Goal: Check status: Check status

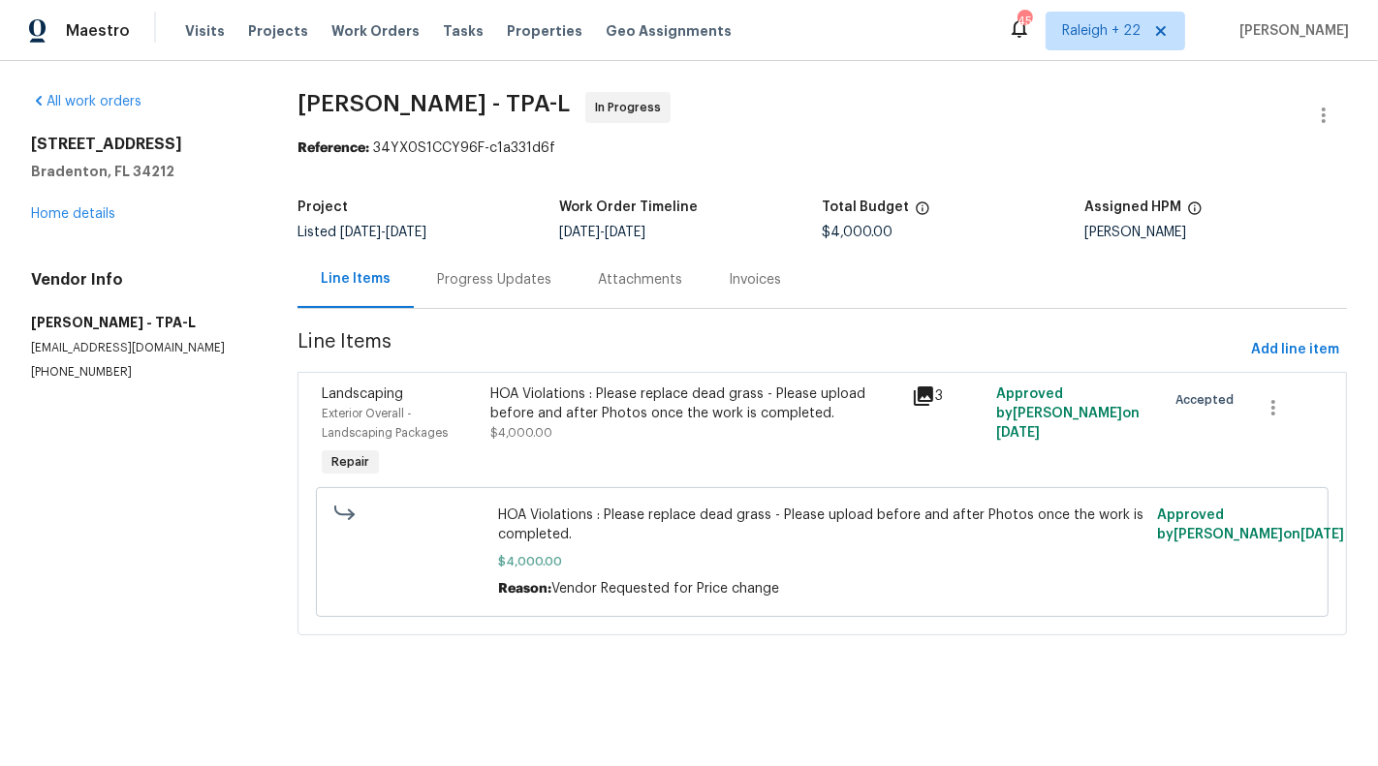
click at [846, 690] on html "Maestro Visits Projects Work Orders Tasks Properties Geo Assignments 454 [GEOGR…" at bounding box center [689, 345] width 1378 height 690
click at [846, 690] on html "Maestro Visits Projects Work Orders Tasks Properties Geo Assignments 452 [GEOGR…" at bounding box center [689, 345] width 1378 height 690
click at [474, 260] on div "Progress Updates" at bounding box center [494, 279] width 161 height 57
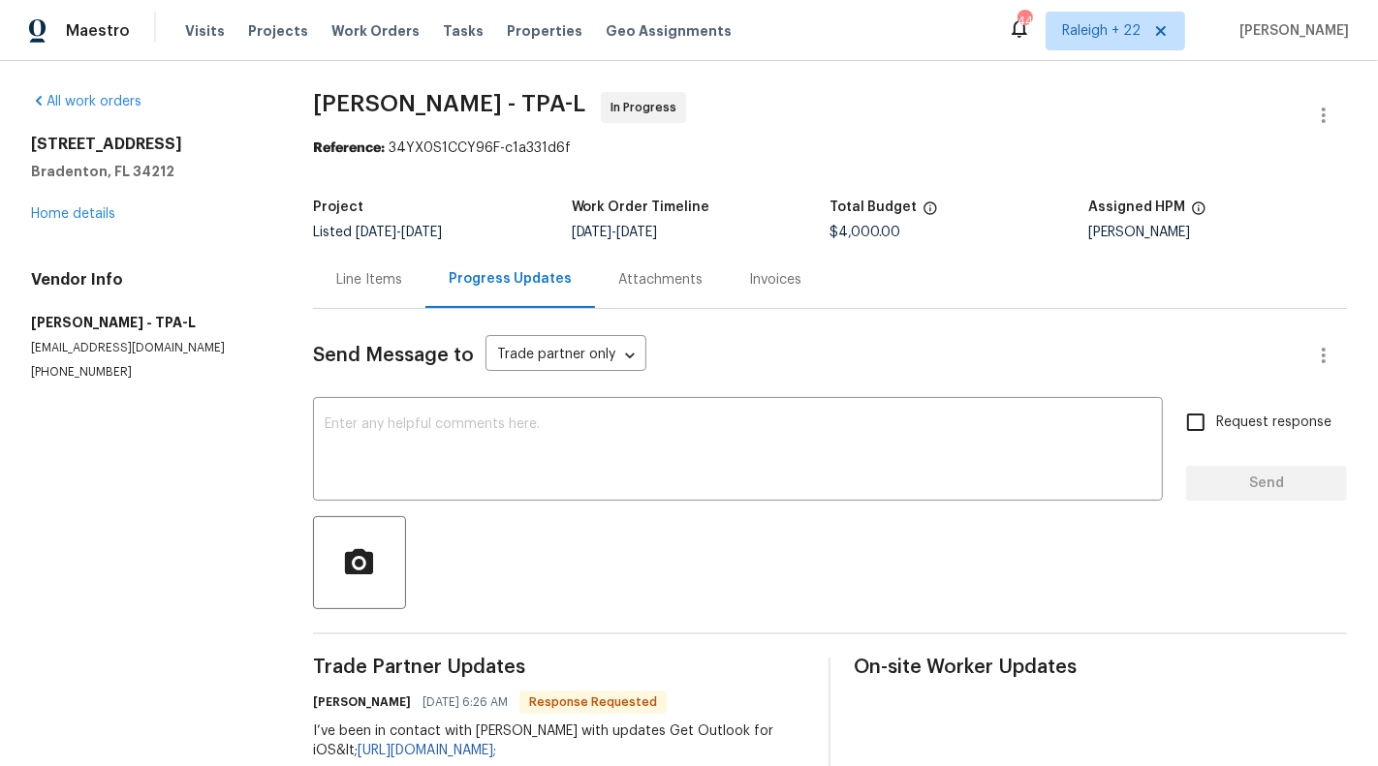
click at [361, 291] on div "Line Items" at bounding box center [369, 279] width 112 height 57
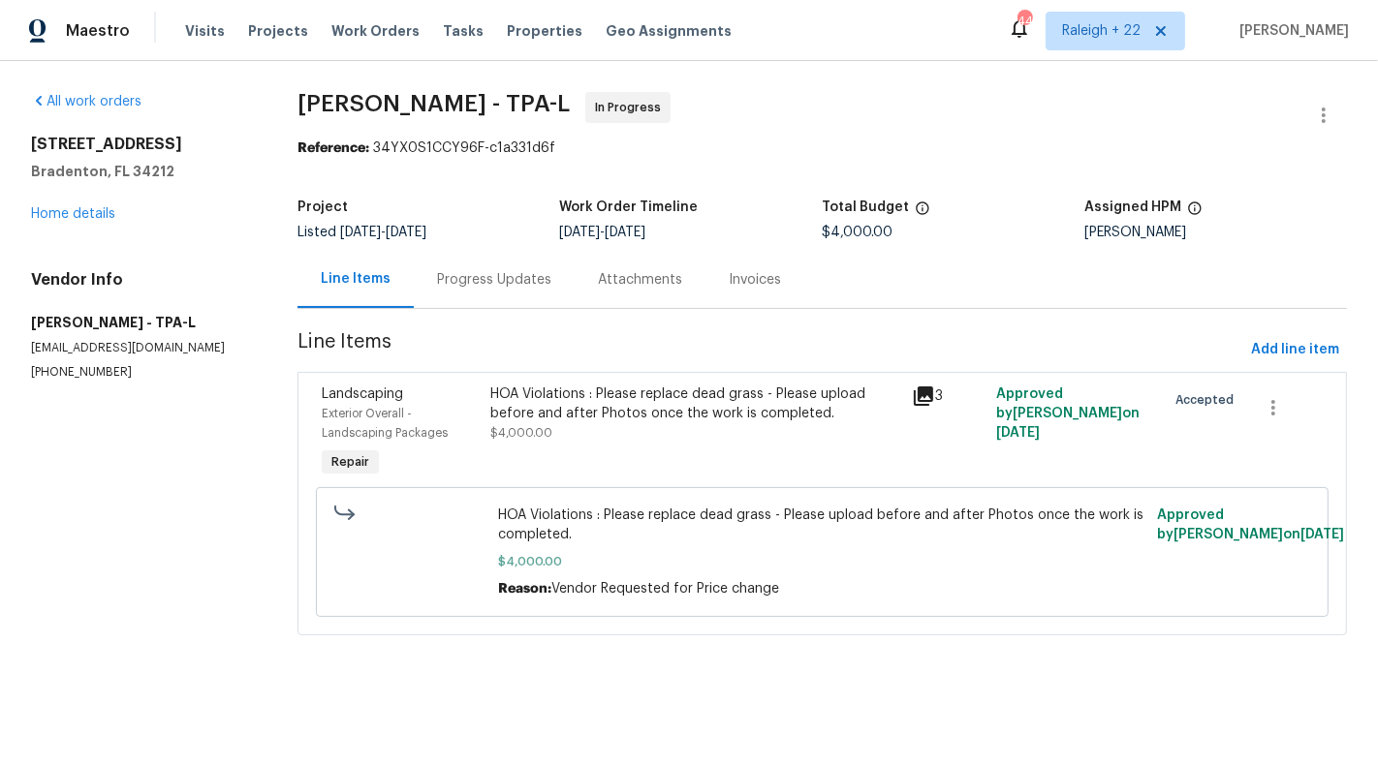
click at [86, 367] on p "[PHONE_NUMBER]" at bounding box center [141, 372] width 220 height 16
copy p "[PHONE_NUMBER]"
click at [491, 281] on div "Progress Updates" at bounding box center [494, 279] width 114 height 19
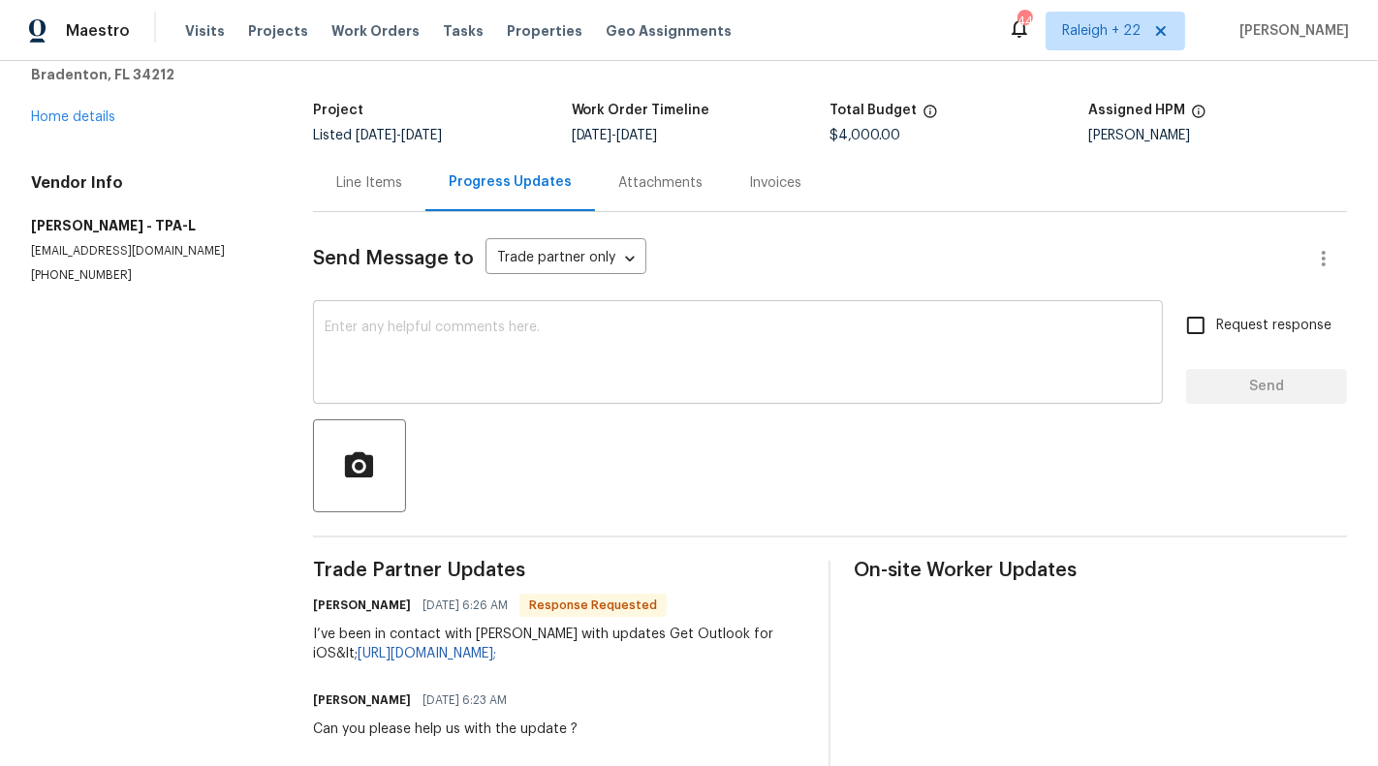
scroll to position [78, 0]
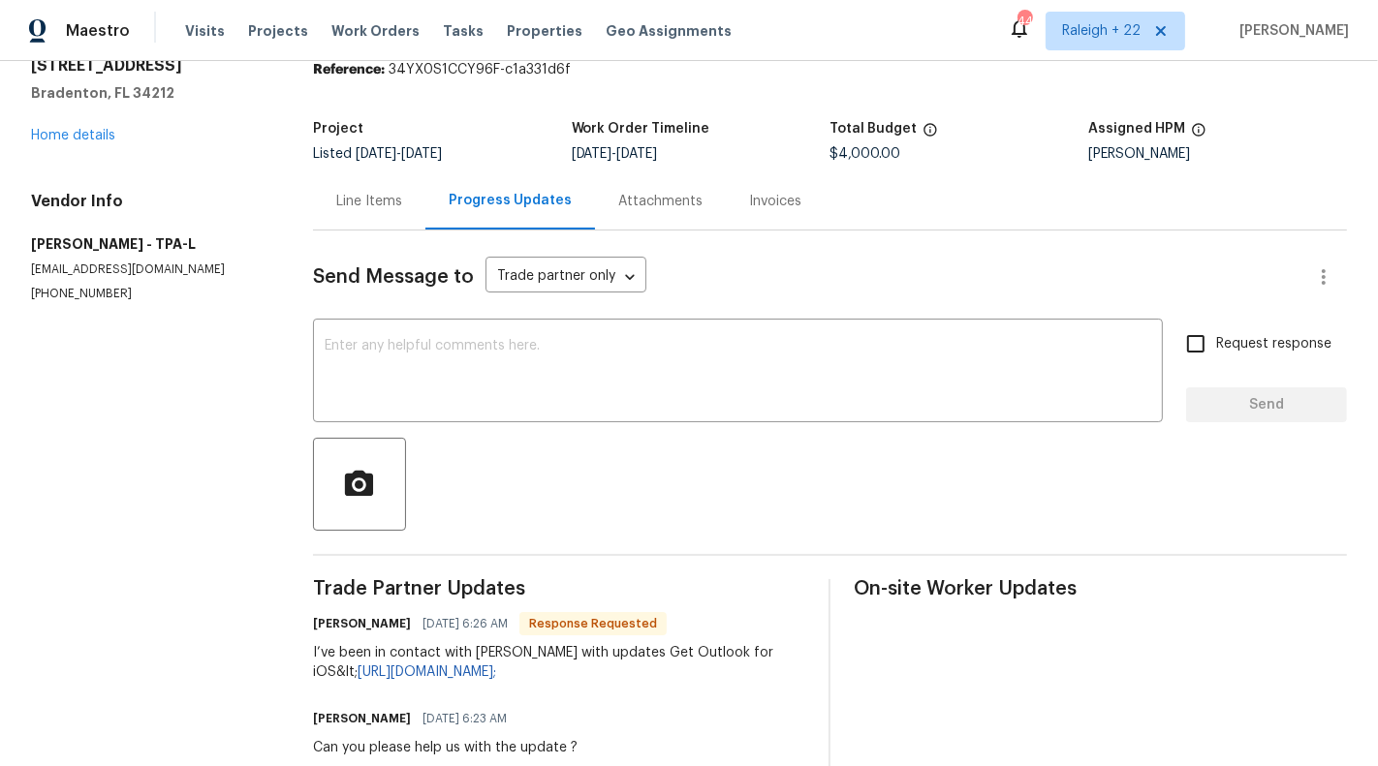
click at [369, 206] on div "Line Items" at bounding box center [369, 201] width 66 height 19
